Goal: Information Seeking & Learning: Learn about a topic

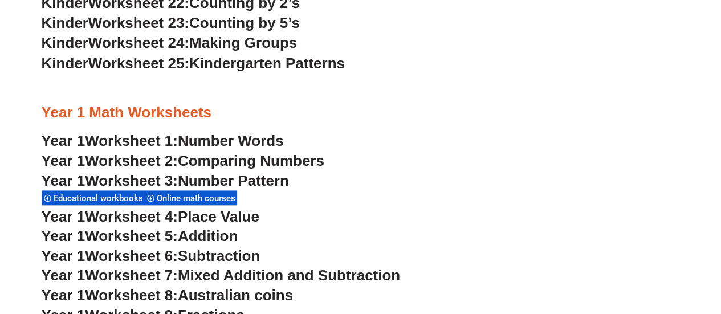
scroll to position [1013, 0]
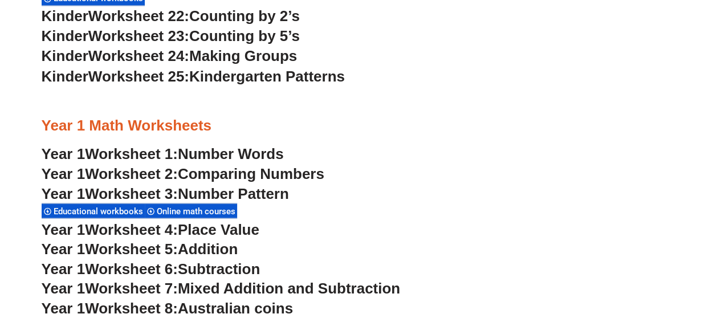
click at [259, 154] on span "Number Words" at bounding box center [231, 153] width 106 height 17
click at [290, 174] on span "Comparing Numbers" at bounding box center [251, 173] width 146 height 17
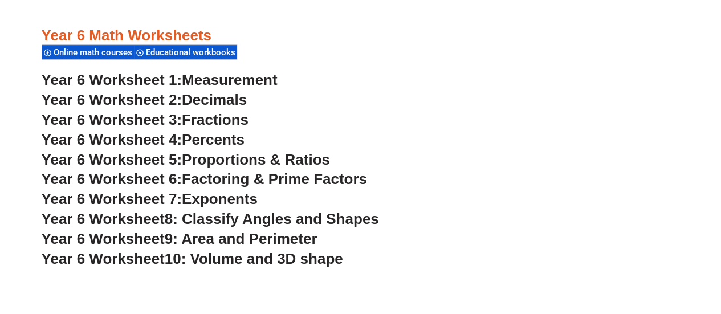
scroll to position [2455, 0]
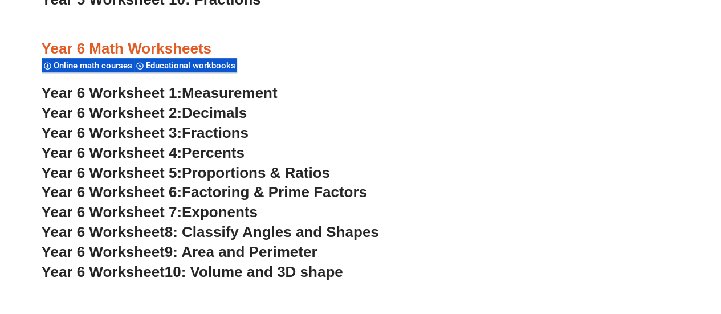
click at [222, 151] on span "Percents" at bounding box center [213, 152] width 63 height 17
